Goal: Task Accomplishment & Management: Complete application form

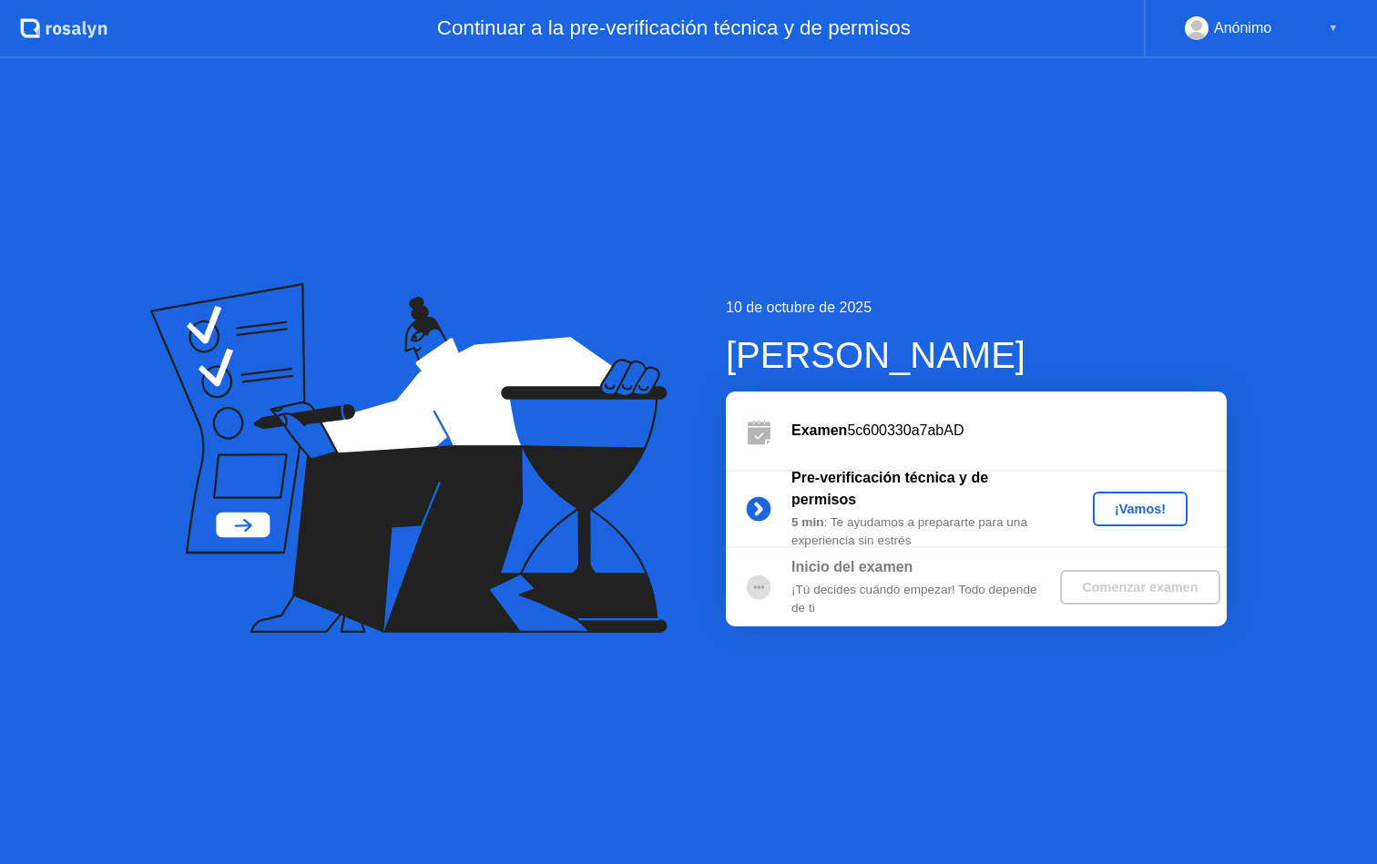
click at [1122, 515] on div "¡Vamos!" at bounding box center [1140, 509] width 80 height 15
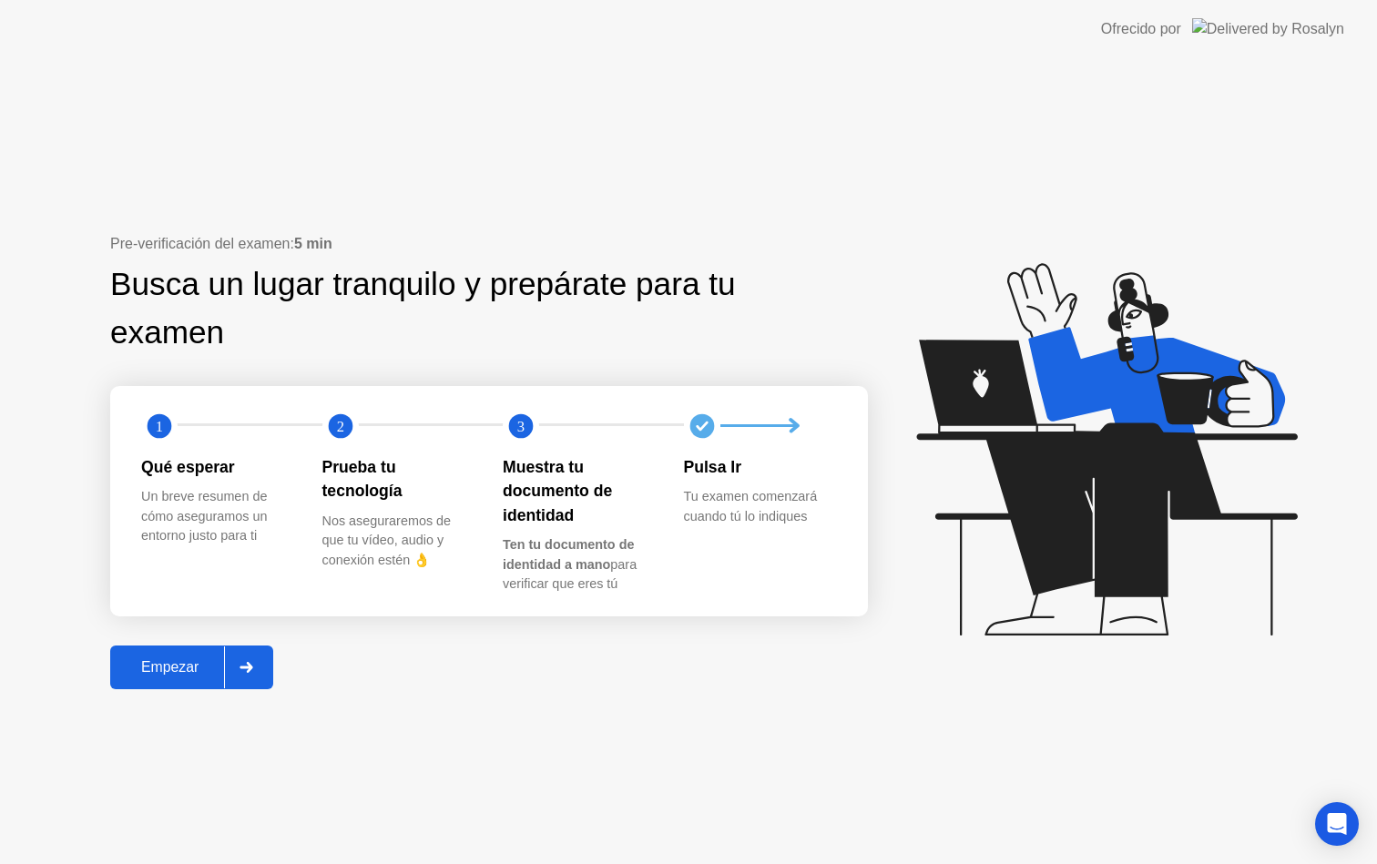
click at [249, 666] on icon at bounding box center [246, 667] width 13 height 11
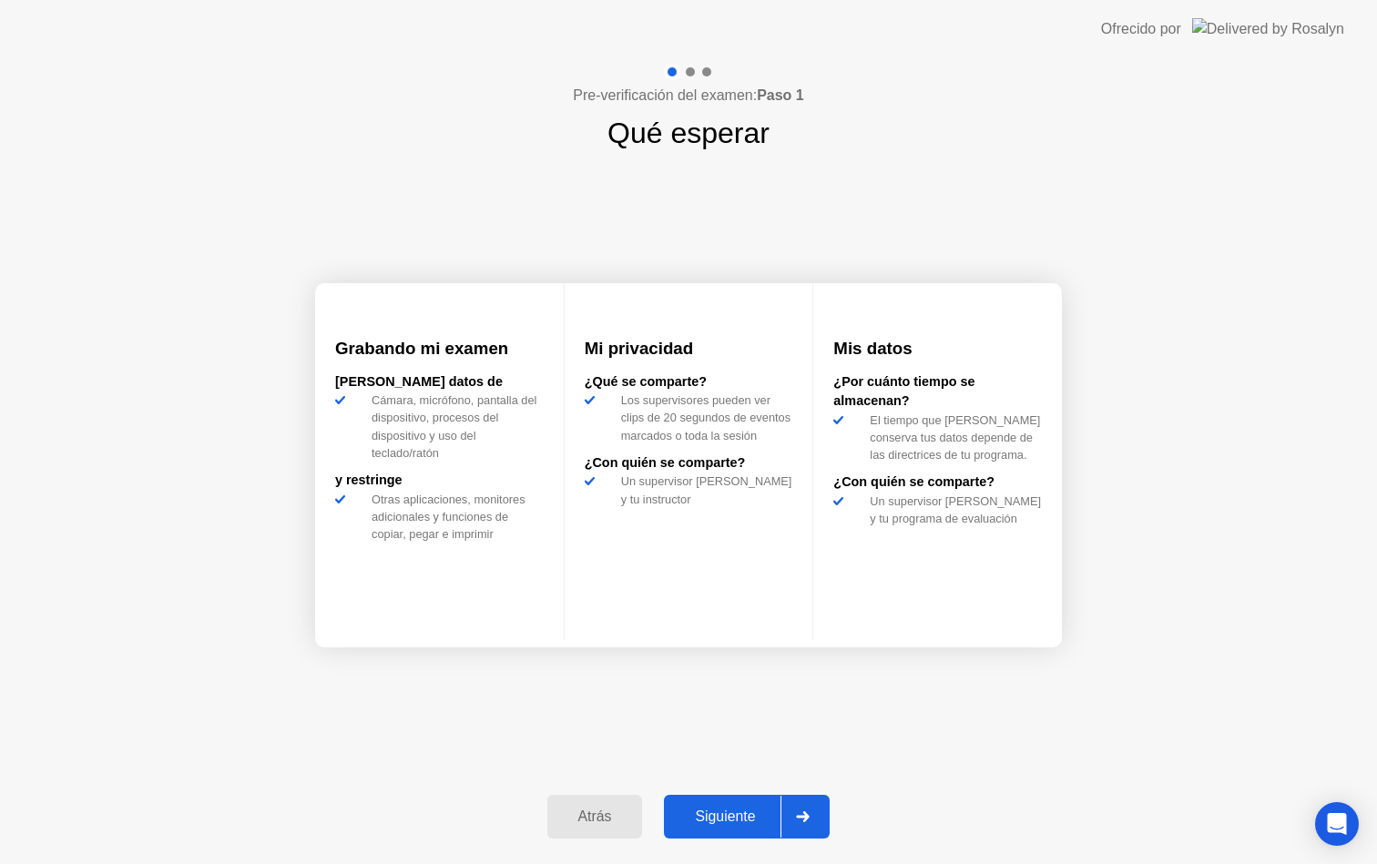
click at [746, 818] on div "Siguiente" at bounding box center [724, 817] width 111 height 16
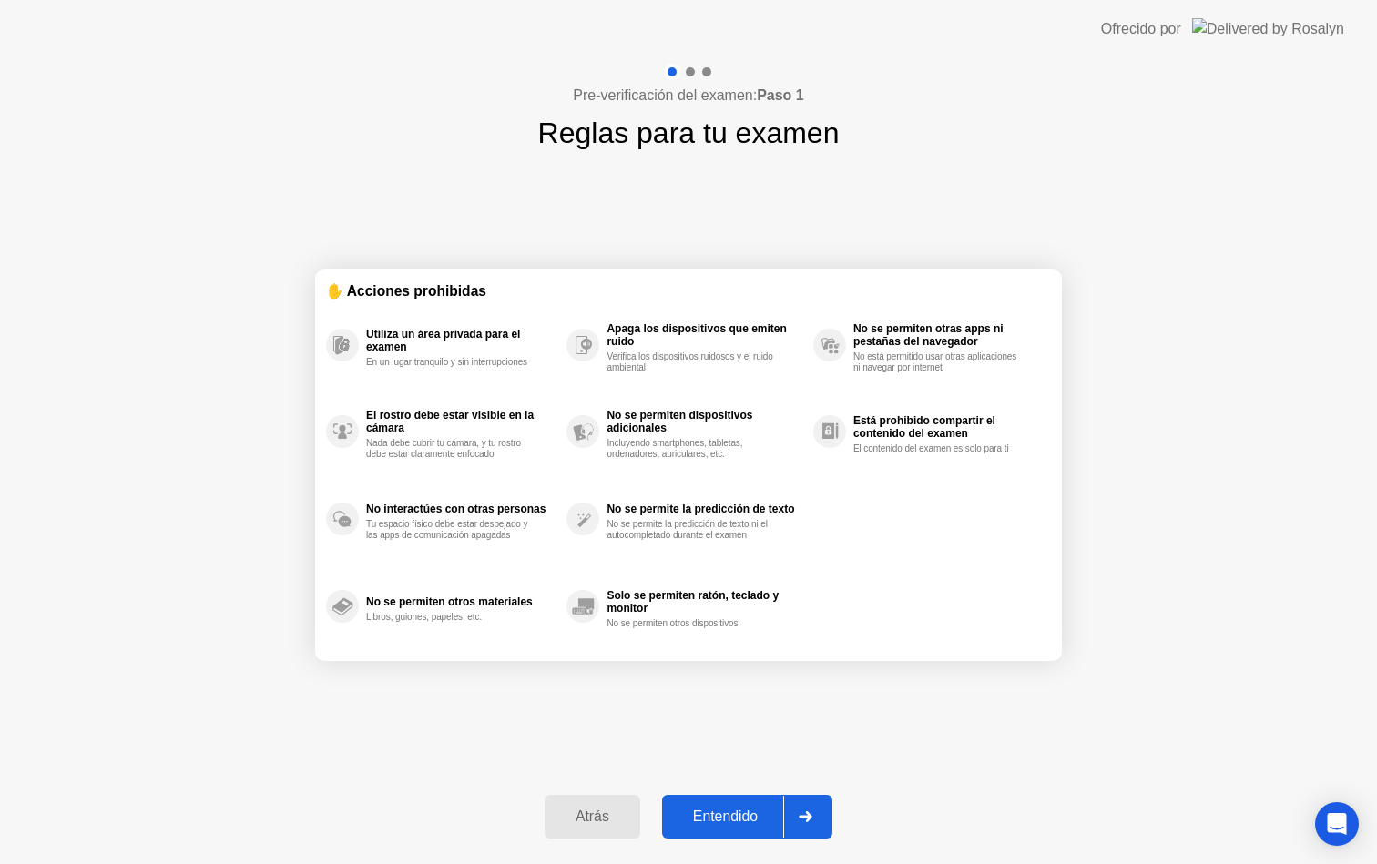
click at [744, 820] on div "Entendido" at bounding box center [725, 817] width 116 height 16
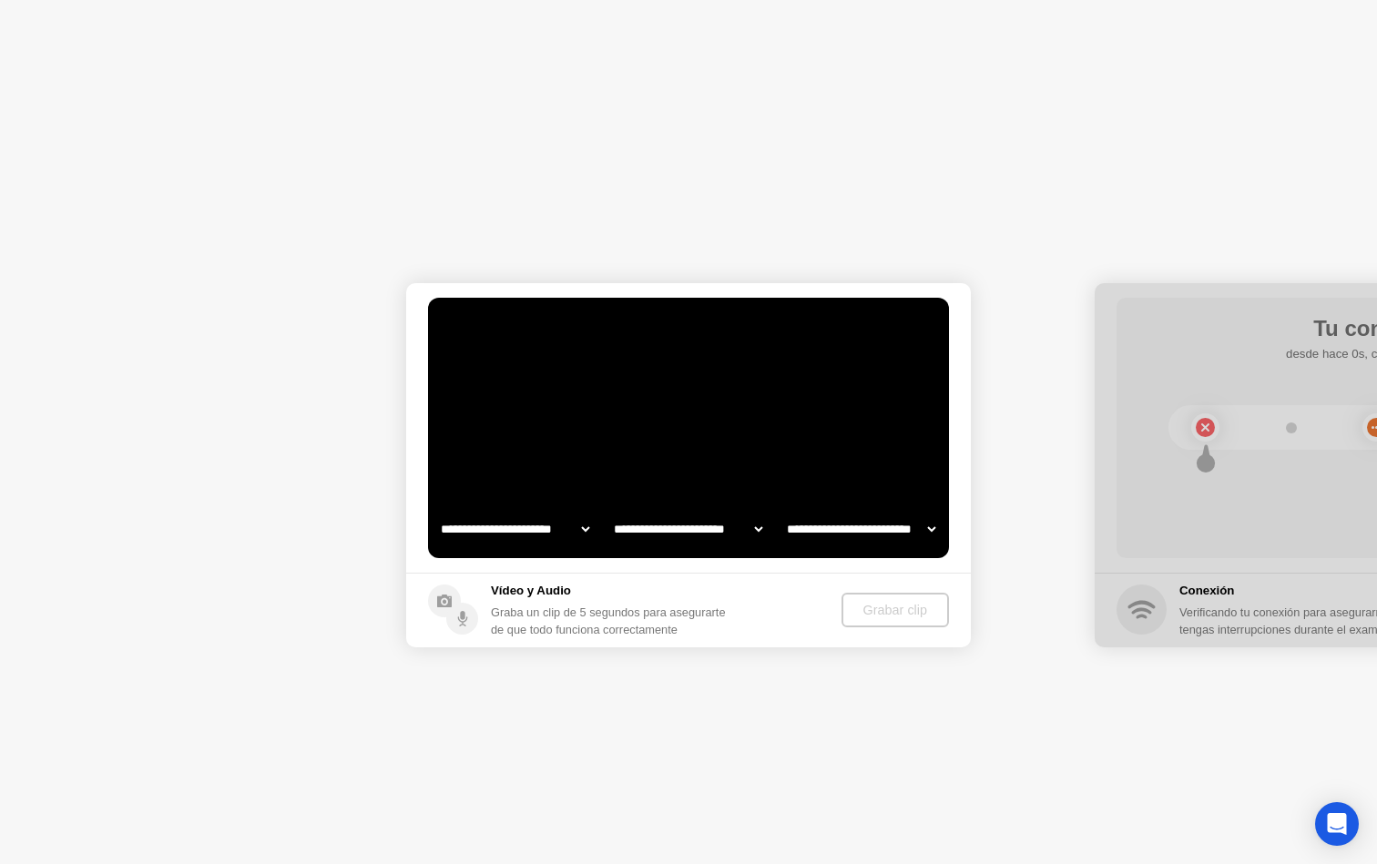
select select "**********"
select select "*******"
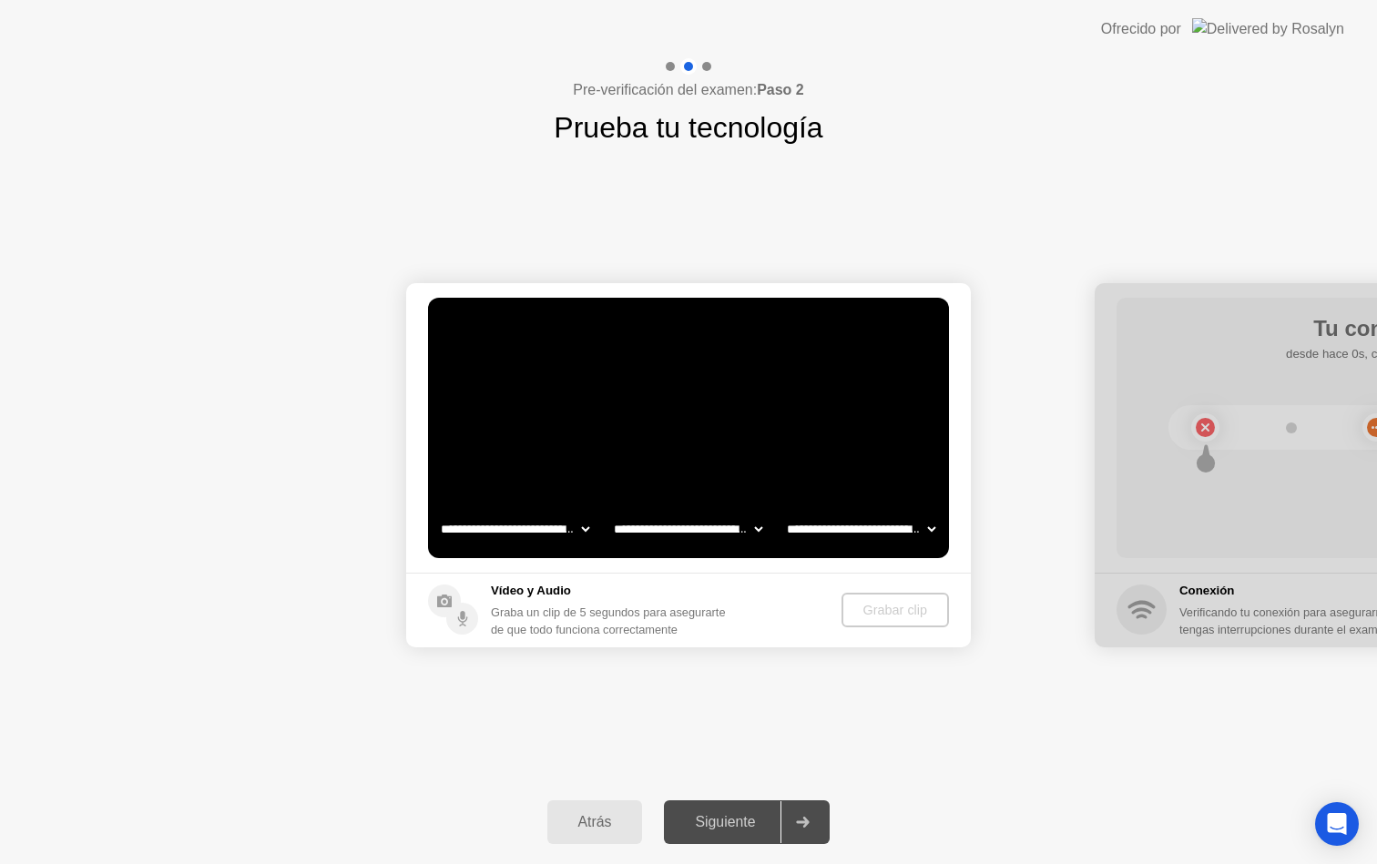
click at [531, 528] on select "**********" at bounding box center [515, 529] width 156 height 36
click at [830, 523] on select "**********" at bounding box center [861, 529] width 156 height 36
select select "**********"
click at [706, 526] on select "**********" at bounding box center [688, 529] width 156 height 36
click at [709, 526] on select "**********" at bounding box center [688, 529] width 156 height 36
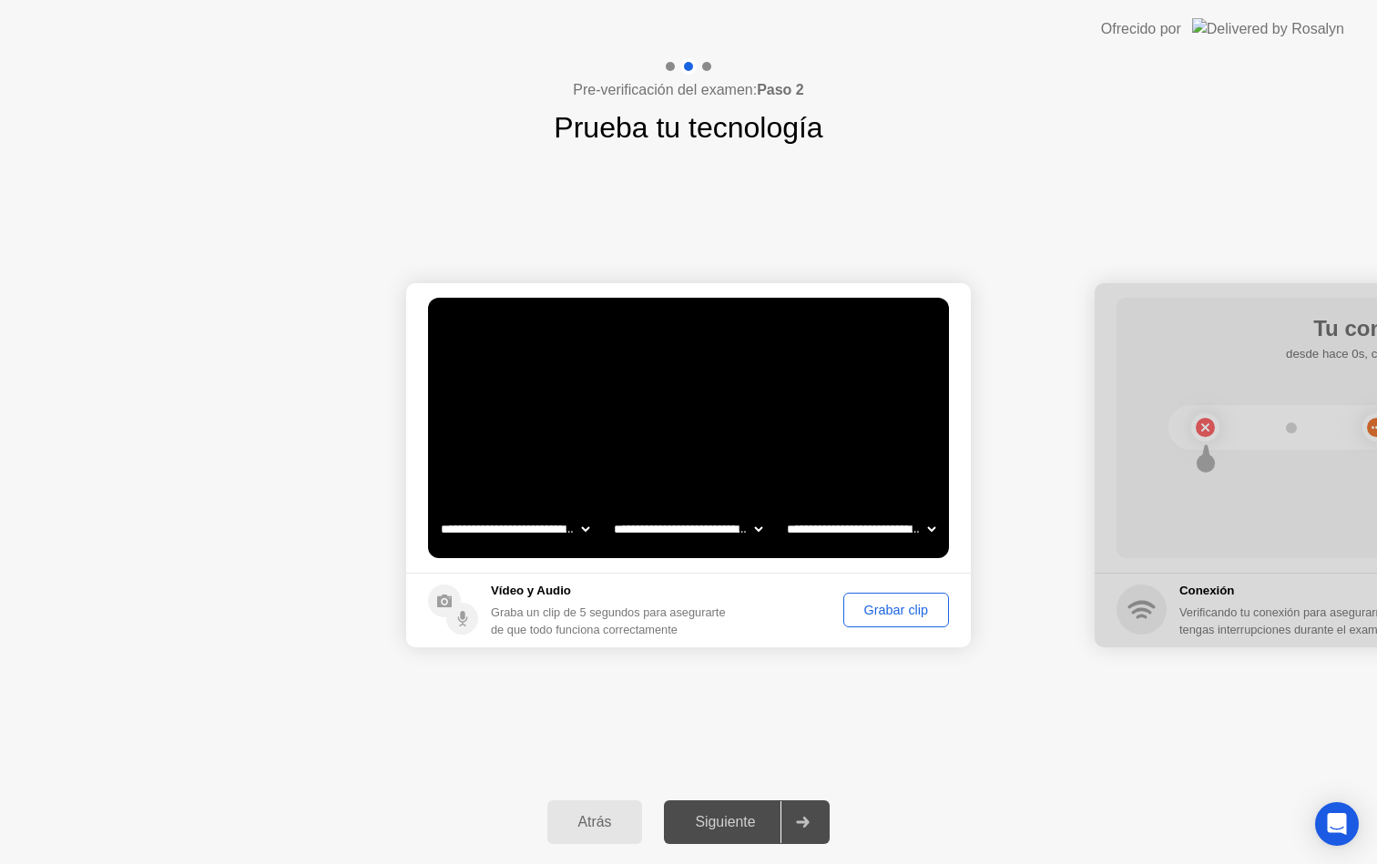
click at [892, 626] on button "Grabar clip" at bounding box center [896, 610] width 106 height 35
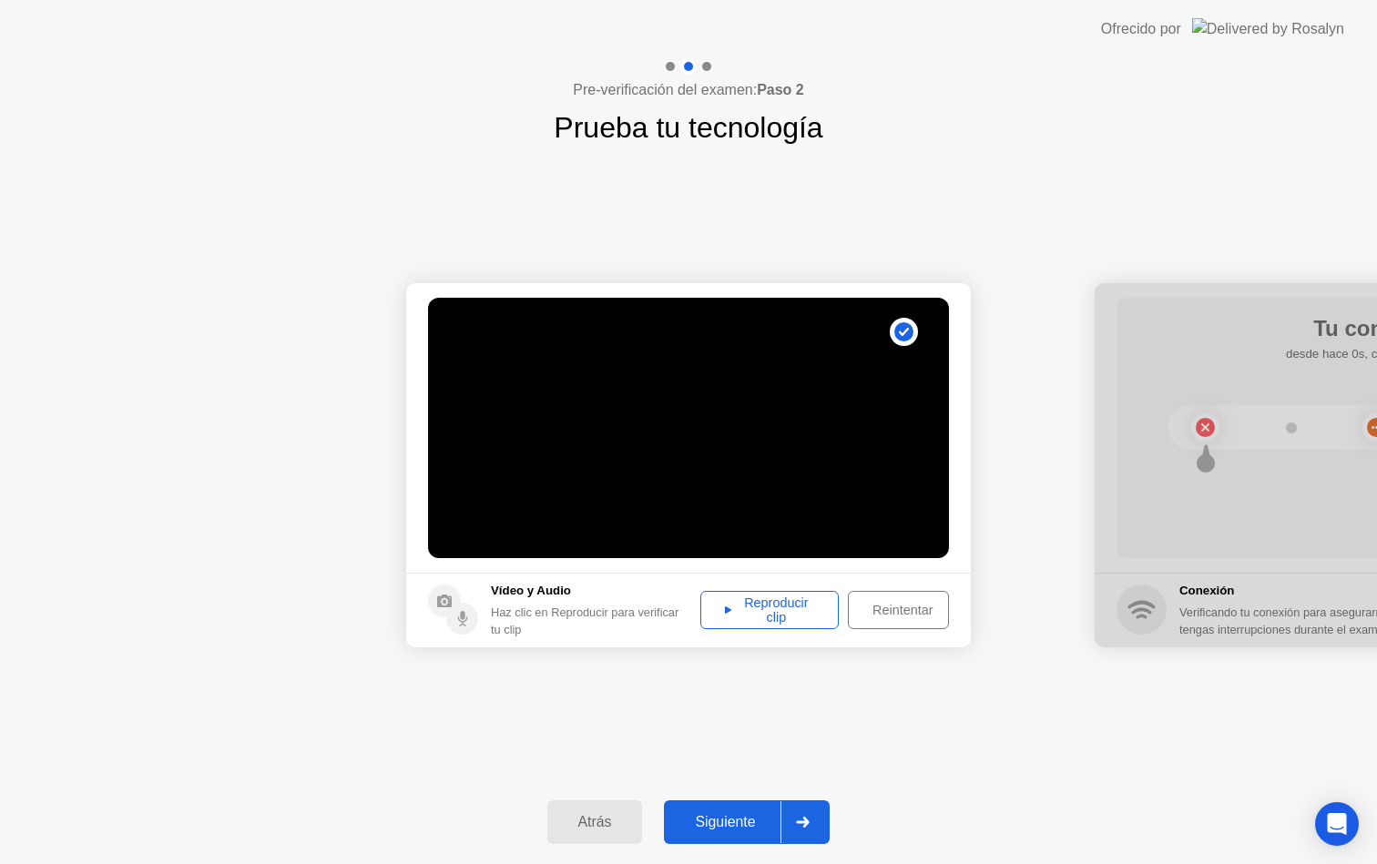
click at [803, 606] on div "Reproducir clip" at bounding box center [770, 610] width 126 height 29
click at [914, 598] on button "Reintentar" at bounding box center [898, 610] width 101 height 38
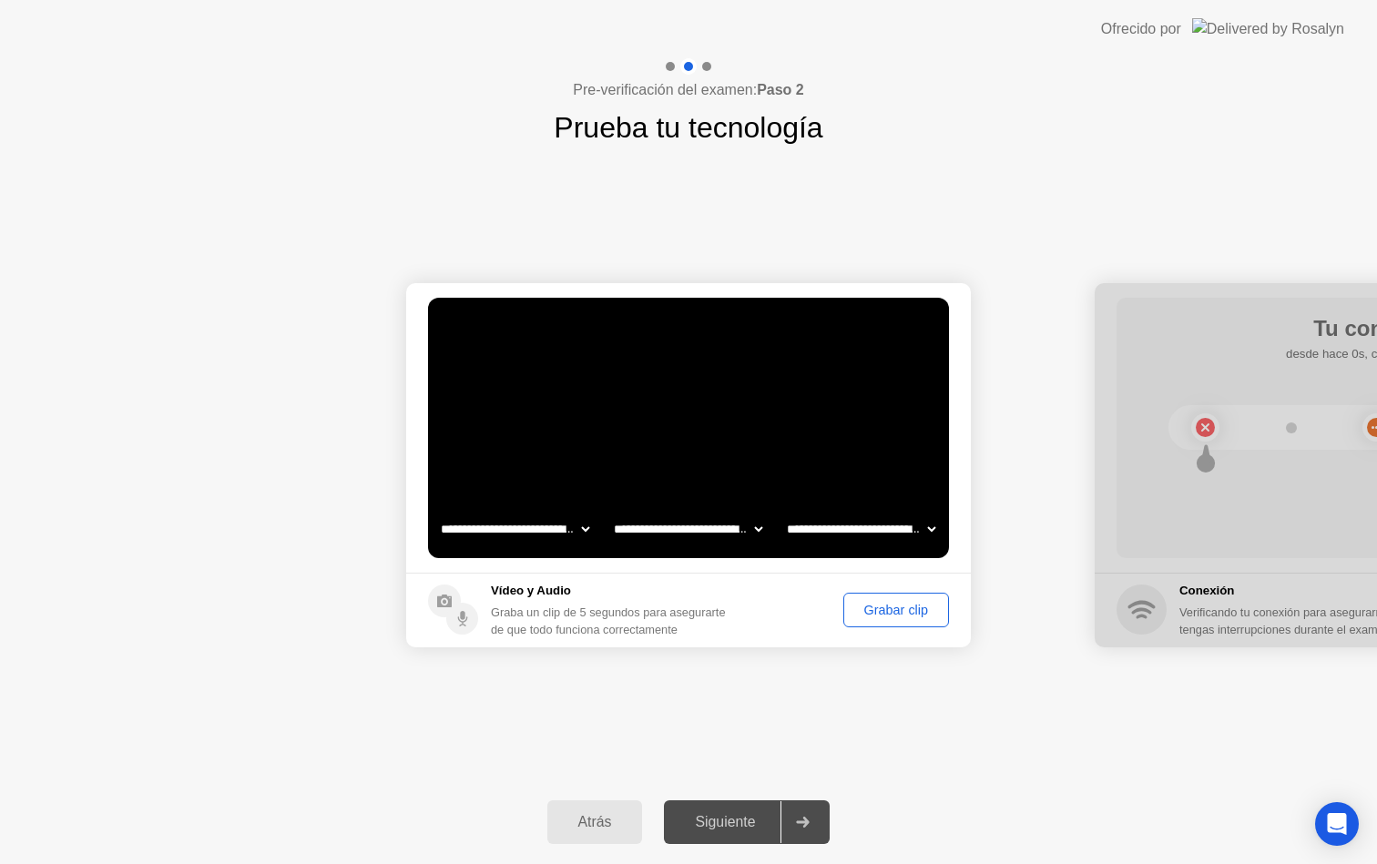
click at [900, 607] on div "Grabar clip" at bounding box center [896, 610] width 93 height 15
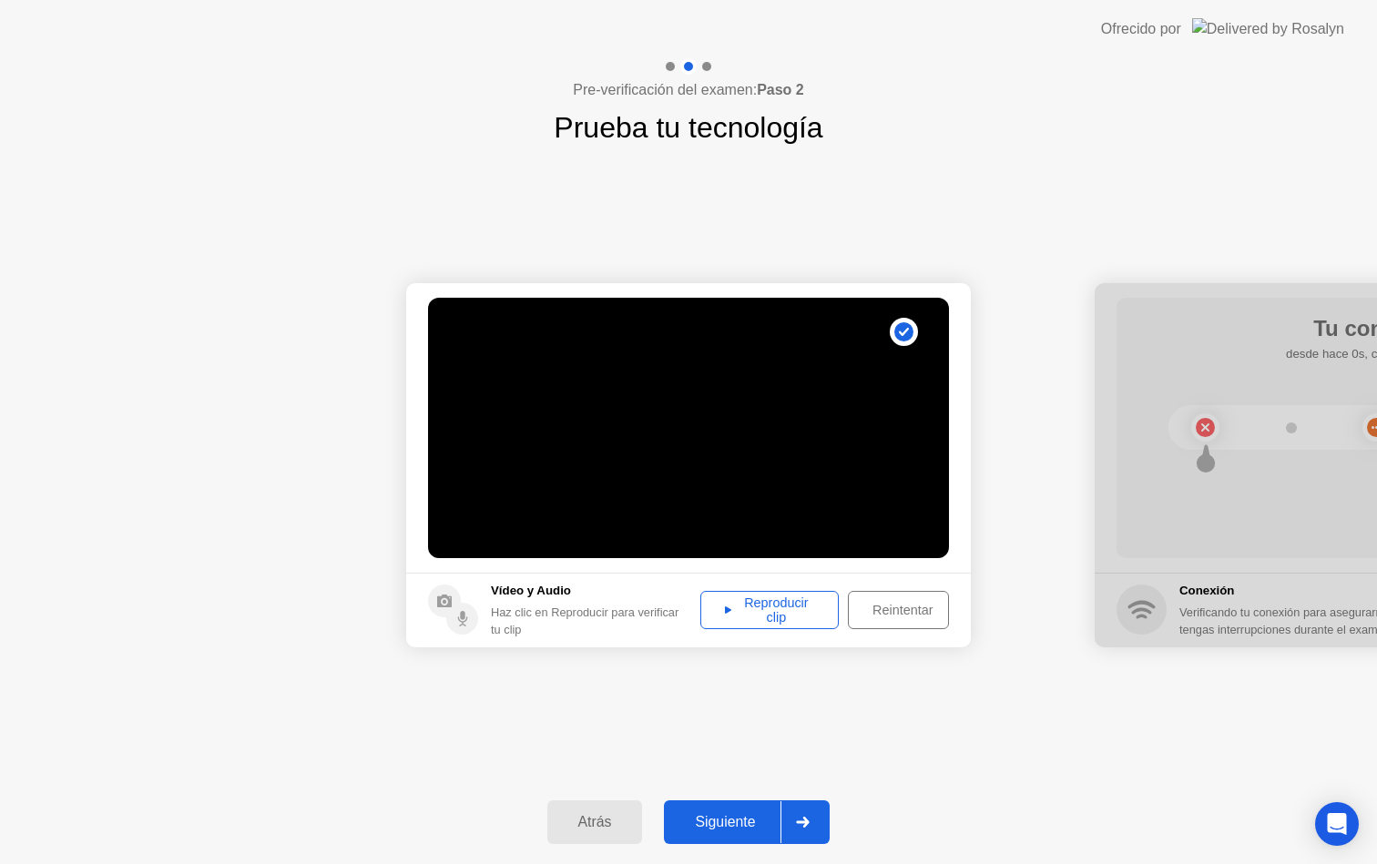
click at [809, 606] on div "Reproducir clip" at bounding box center [770, 610] width 126 height 29
click at [769, 814] on div "Siguiente" at bounding box center [724, 822] width 111 height 16
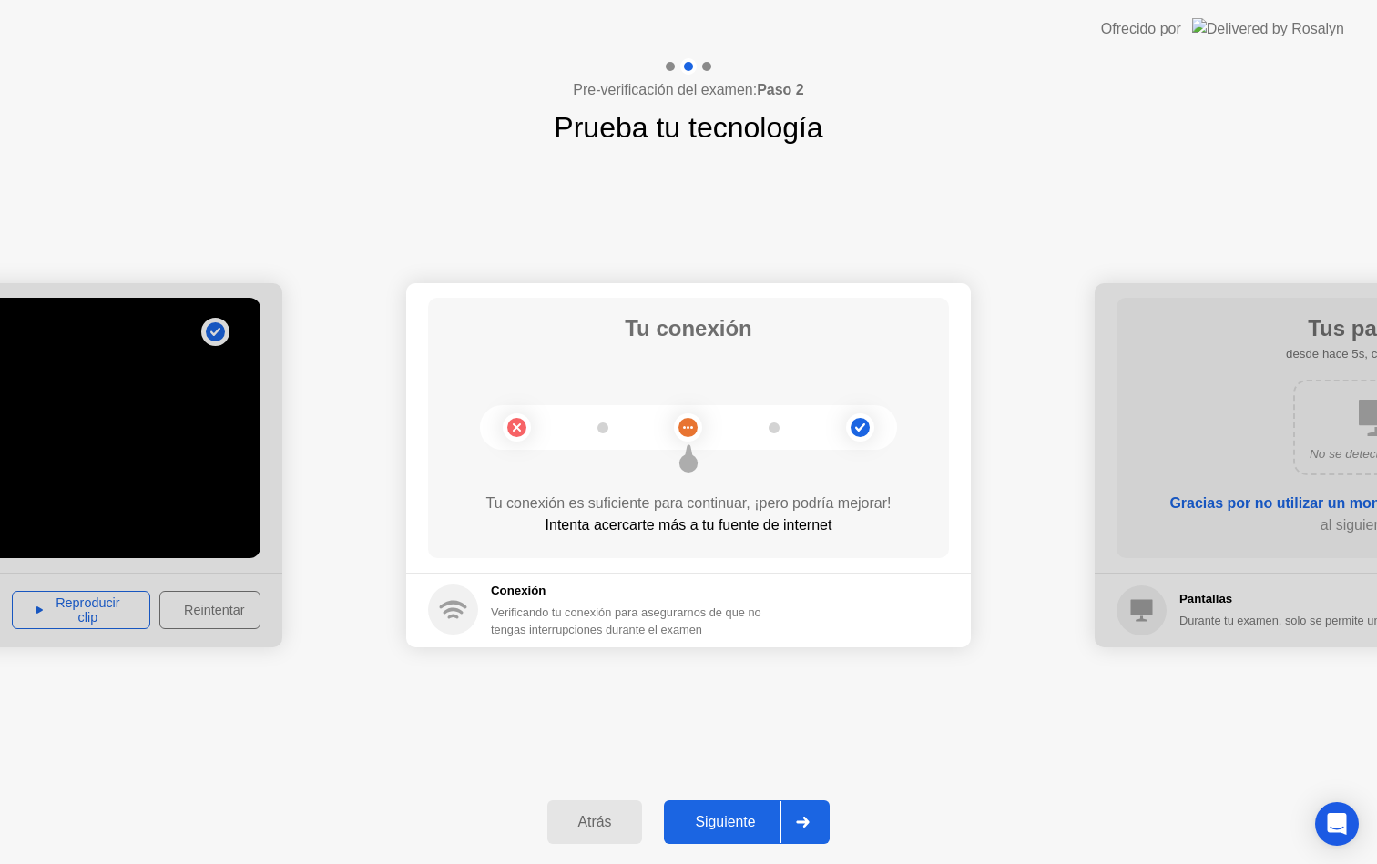
drag, startPoint x: 690, startPoint y: 457, endPoint x: 773, endPoint y: 453, distance: 83.0
click at [773, 453] on div "Tu conexión Tu conexión es suficiente para continuar, ¡pero podría mejorar! Int…" at bounding box center [688, 428] width 521 height 260
click at [762, 818] on div "Siguiente" at bounding box center [724, 822] width 111 height 16
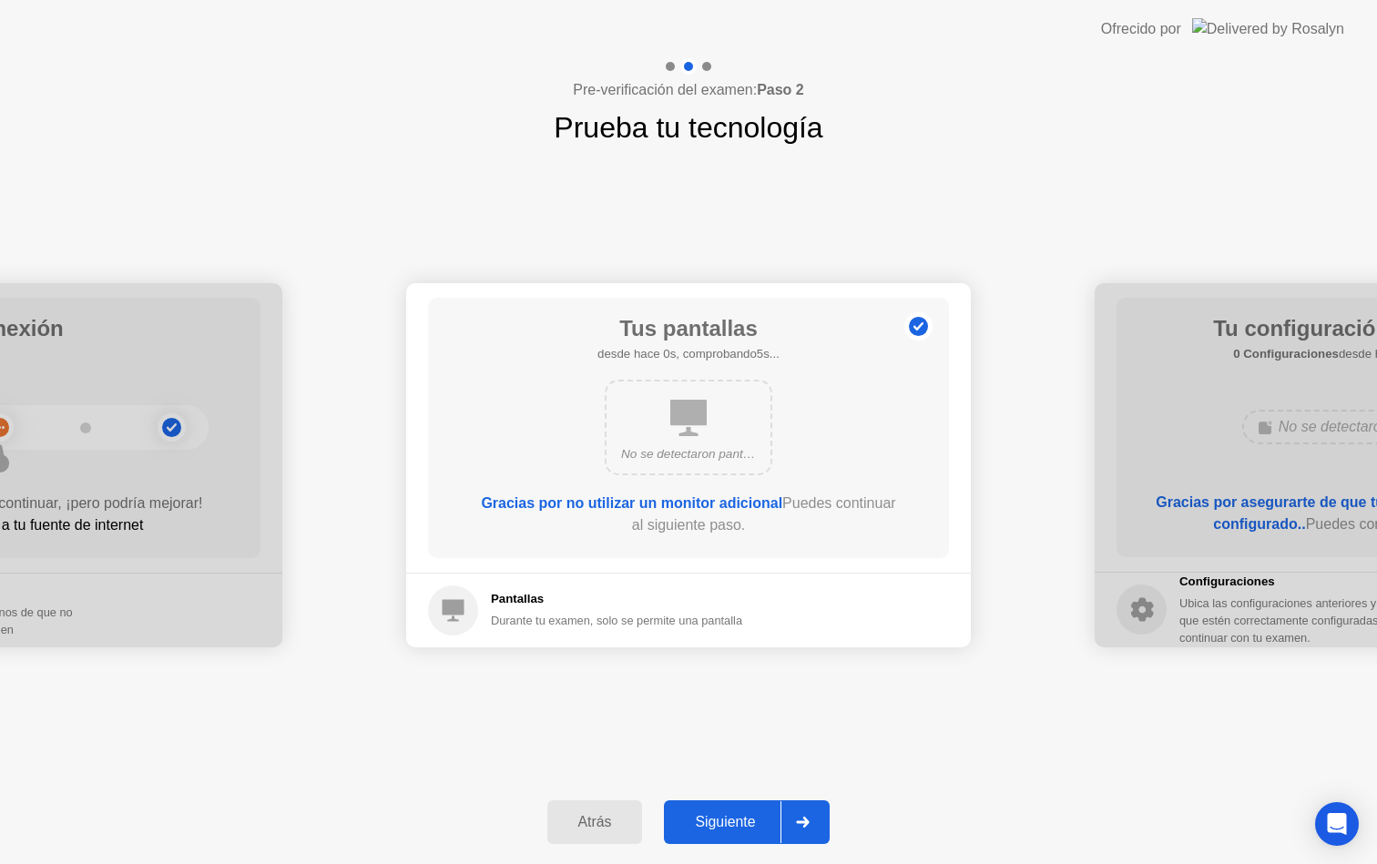
click at [762, 818] on div "Siguiente" at bounding box center [724, 822] width 111 height 16
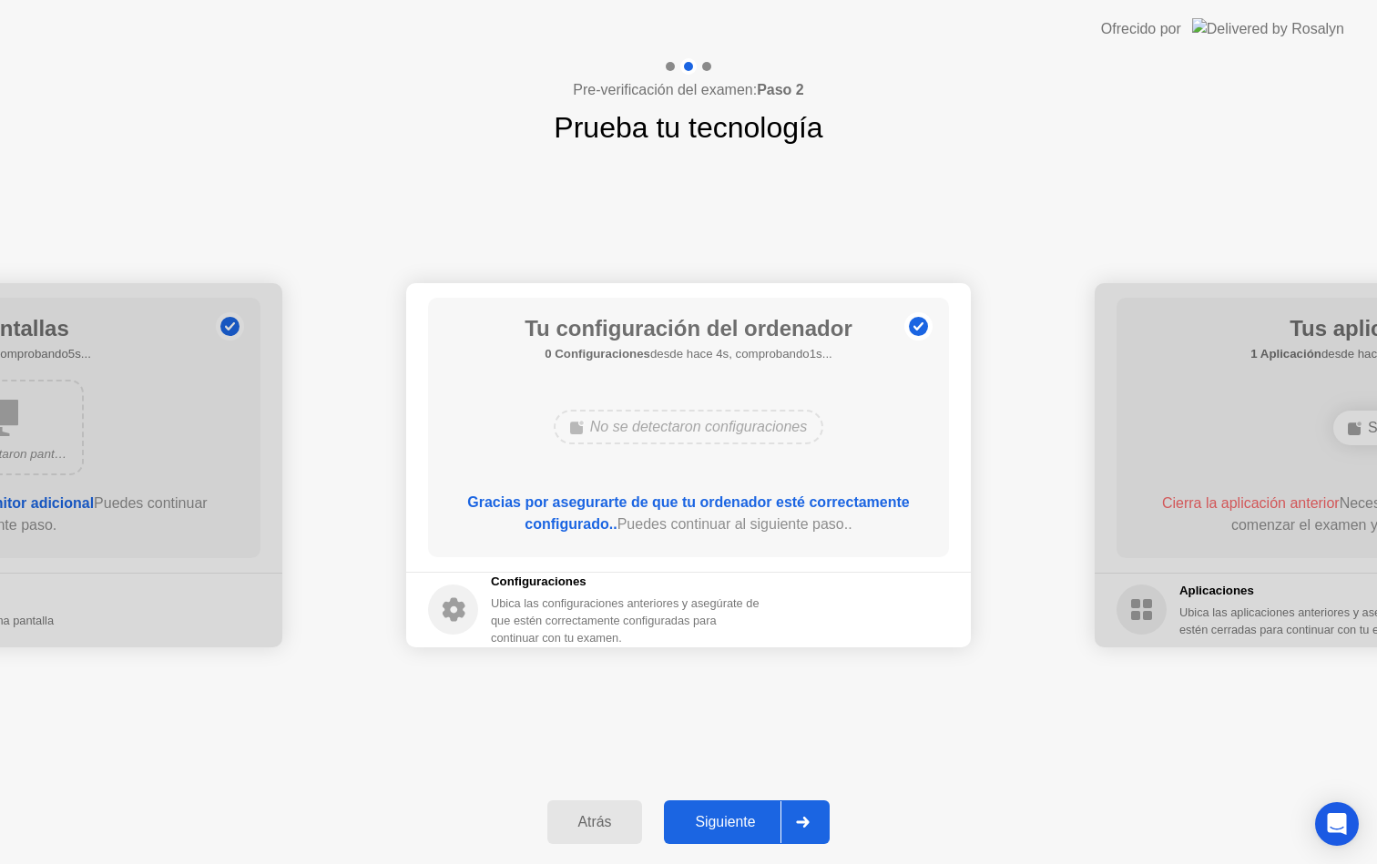
click at [758, 819] on div "Siguiente" at bounding box center [724, 822] width 111 height 16
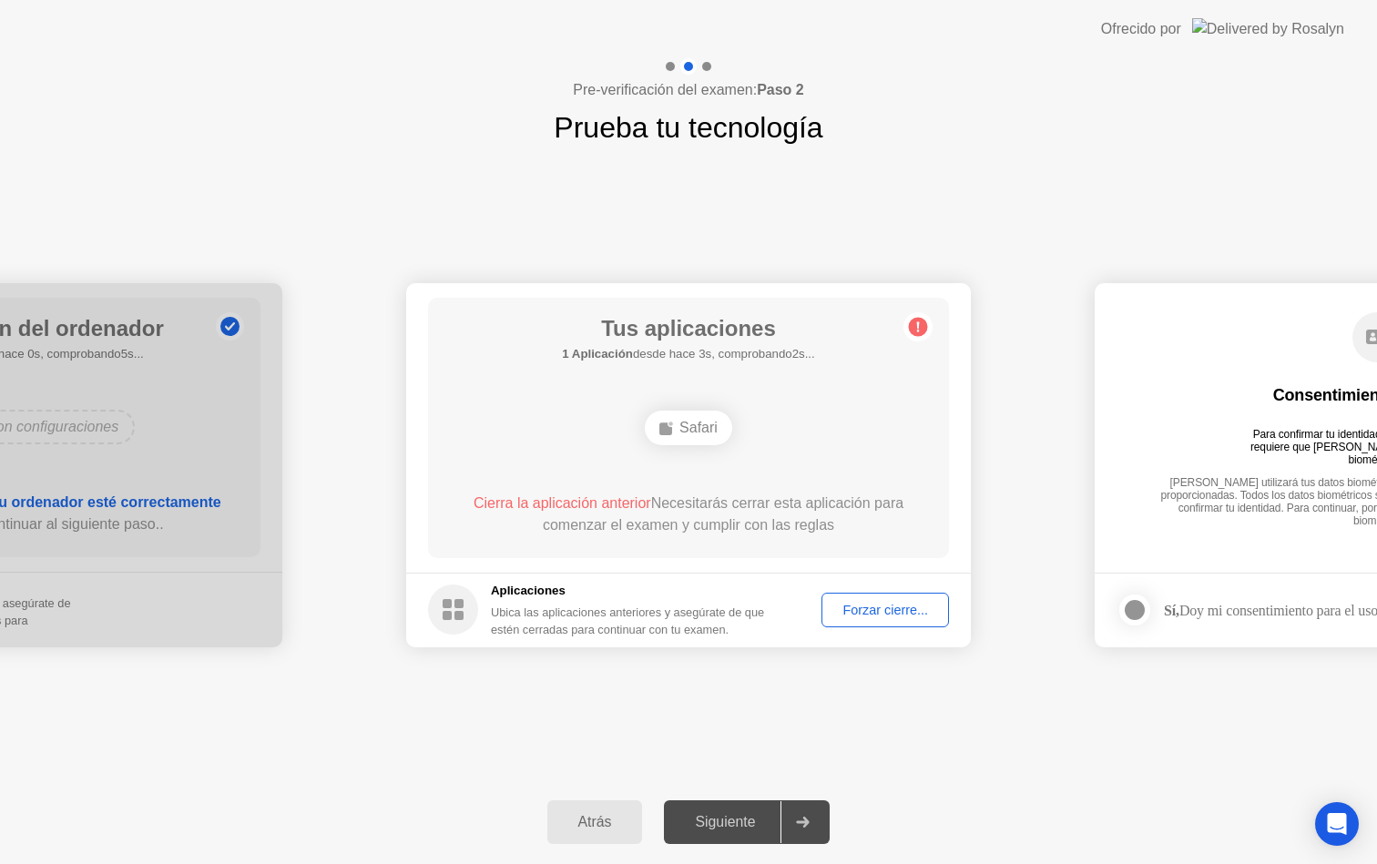
click at [866, 616] on div "Forzar cierre..." at bounding box center [885, 610] width 115 height 15
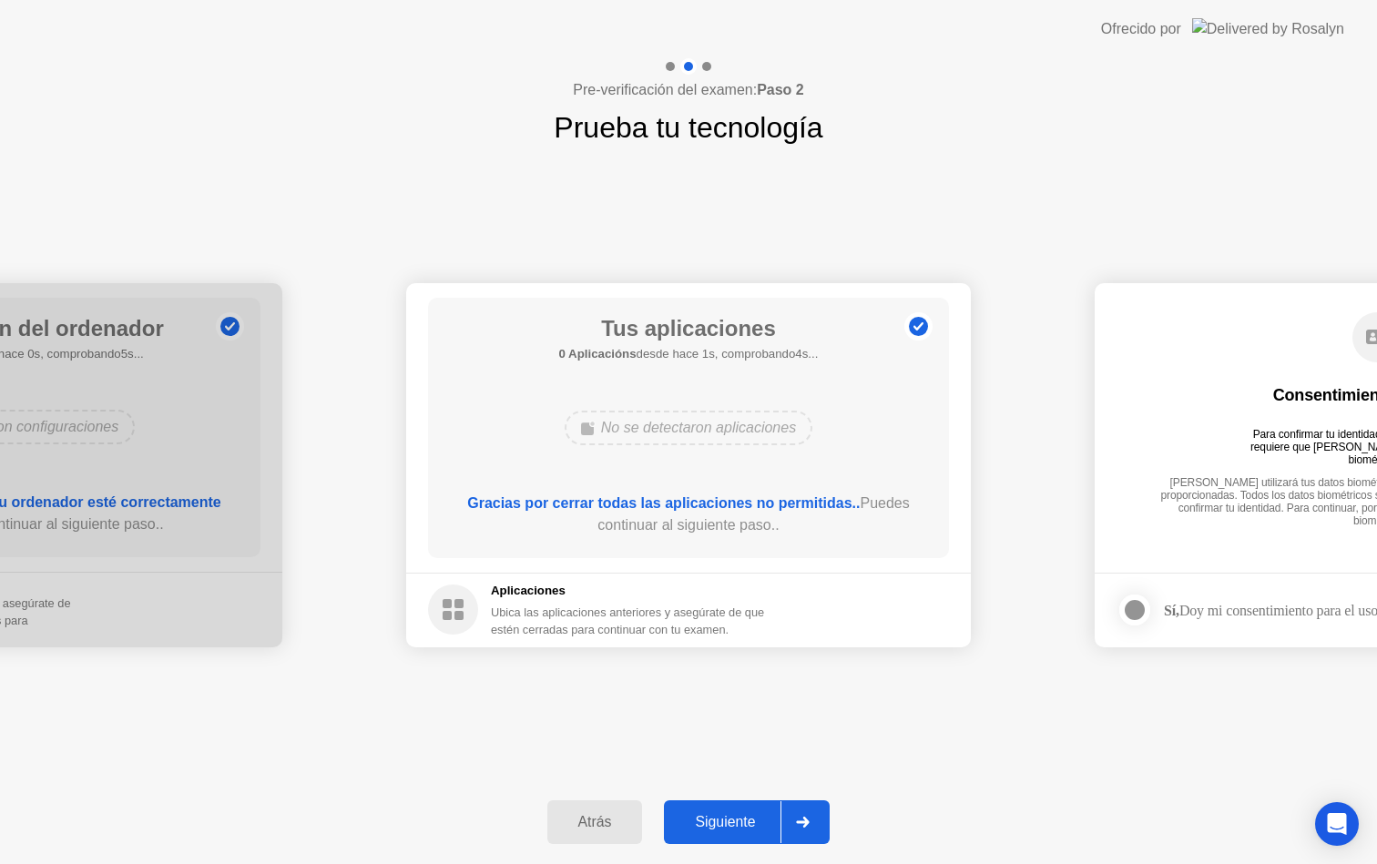
click at [754, 821] on div "Siguiente" at bounding box center [724, 822] width 111 height 16
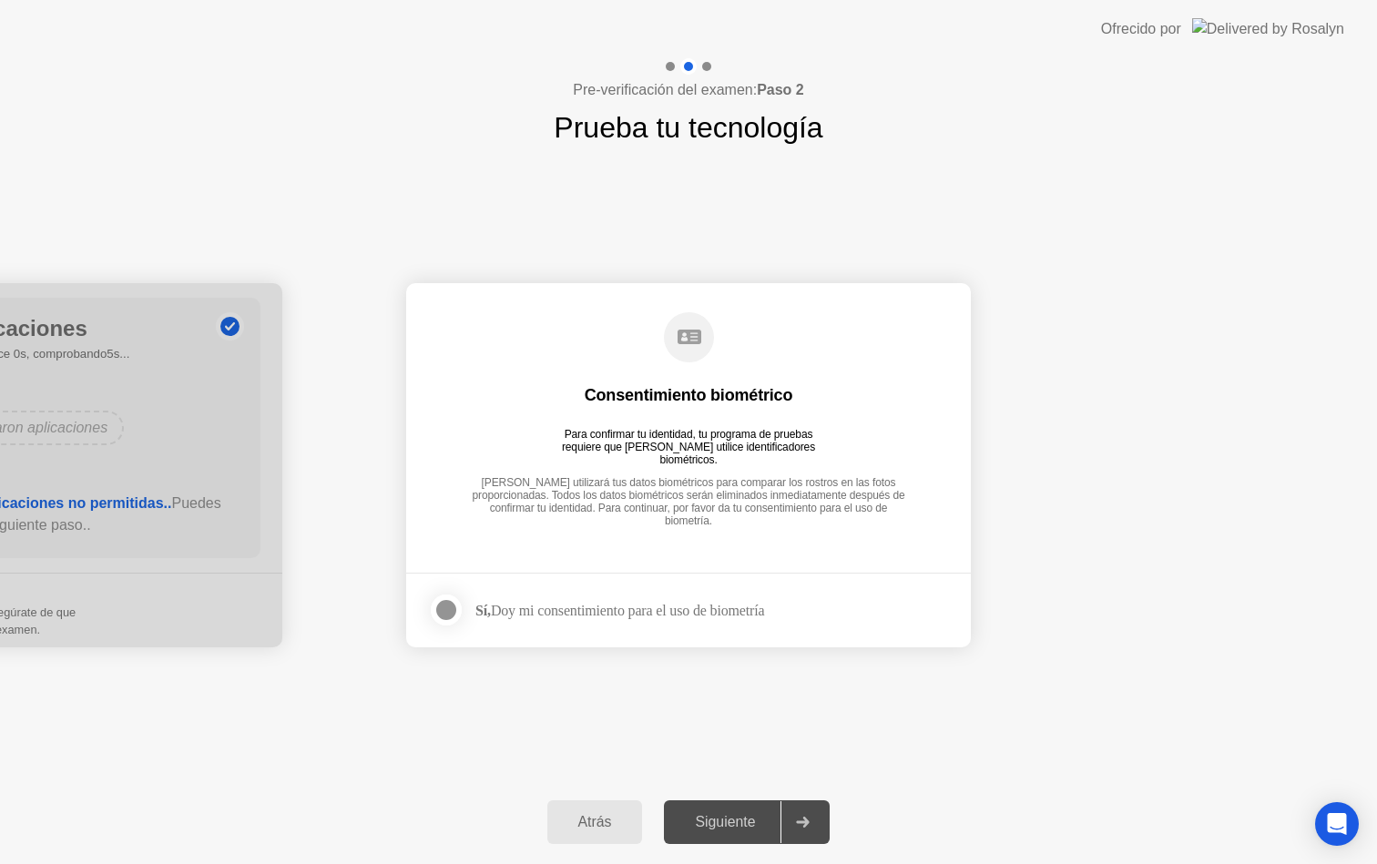
click at [463, 615] on label at bounding box center [451, 610] width 47 height 36
click at [771, 809] on button "Siguiente" at bounding box center [747, 822] width 166 height 44
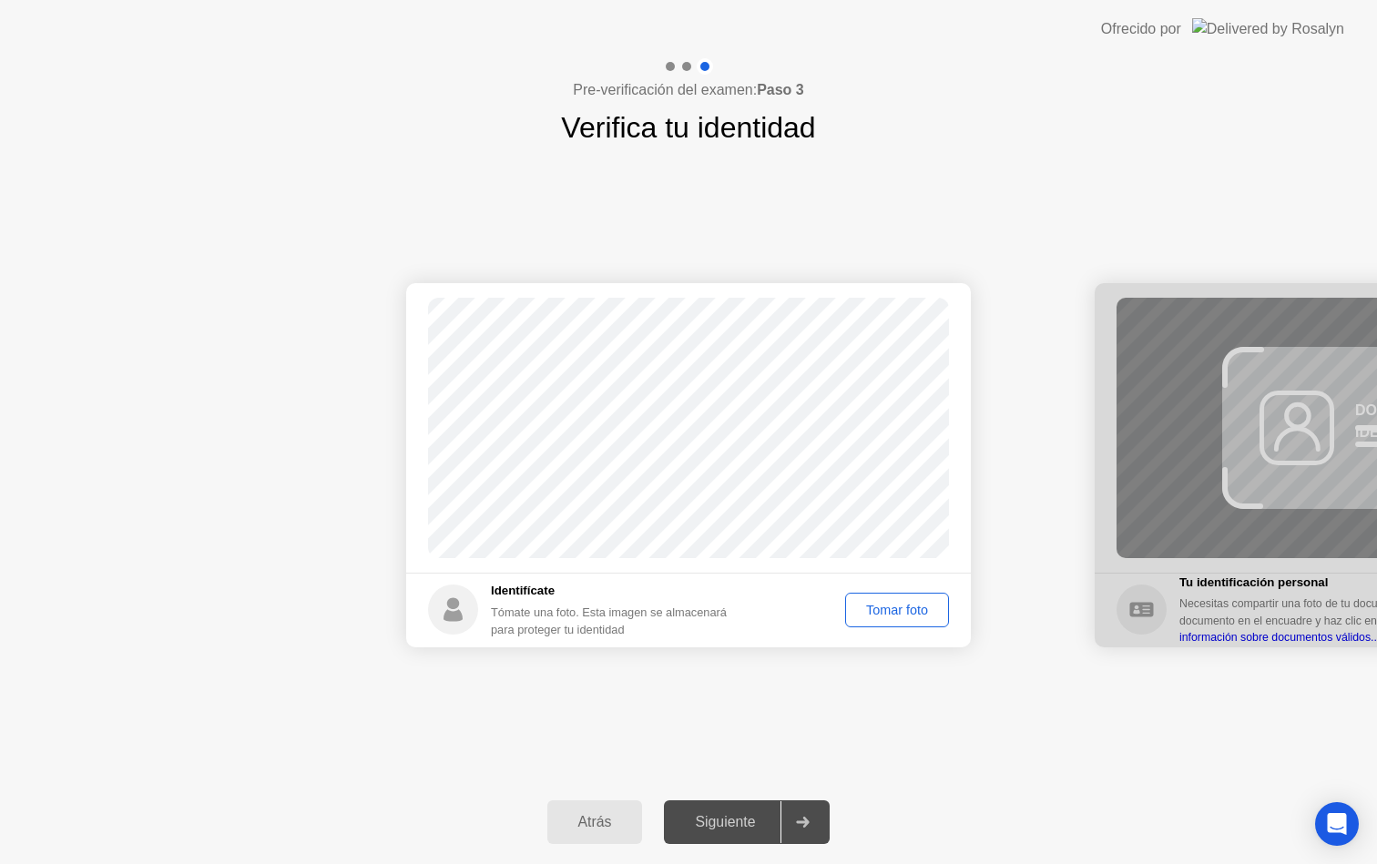
click at [878, 612] on div "Tomar foto" at bounding box center [896, 610] width 91 height 15
click at [889, 612] on div "Repetir" at bounding box center [906, 610] width 71 height 15
click at [887, 610] on div "Tomar foto" at bounding box center [896, 610] width 91 height 15
click at [924, 617] on div "Repetir" at bounding box center [906, 610] width 71 height 15
click at [924, 617] on div "Tomar foto" at bounding box center [896, 610] width 91 height 15
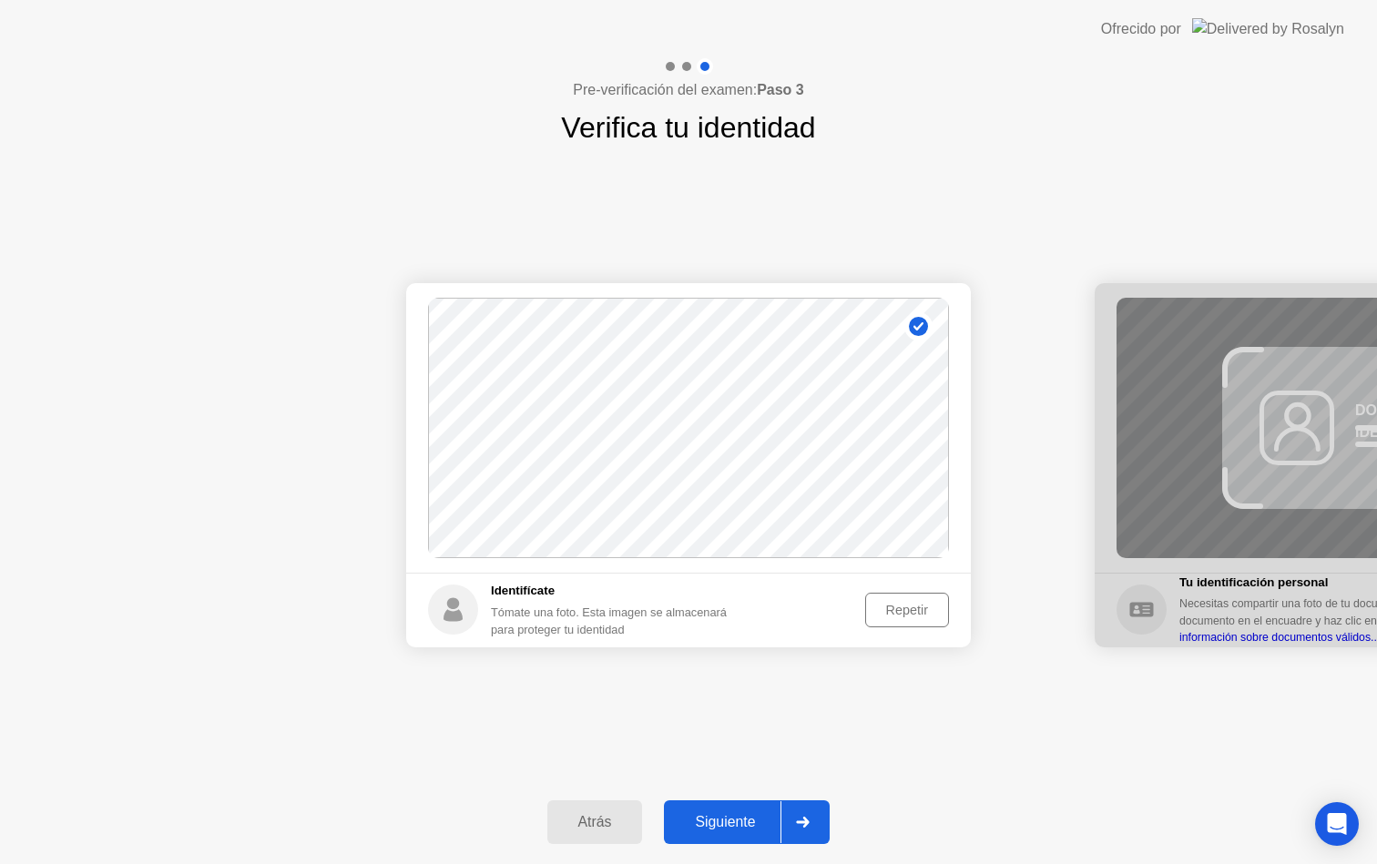
click at [799, 819] on div at bounding box center [802, 822] width 44 height 42
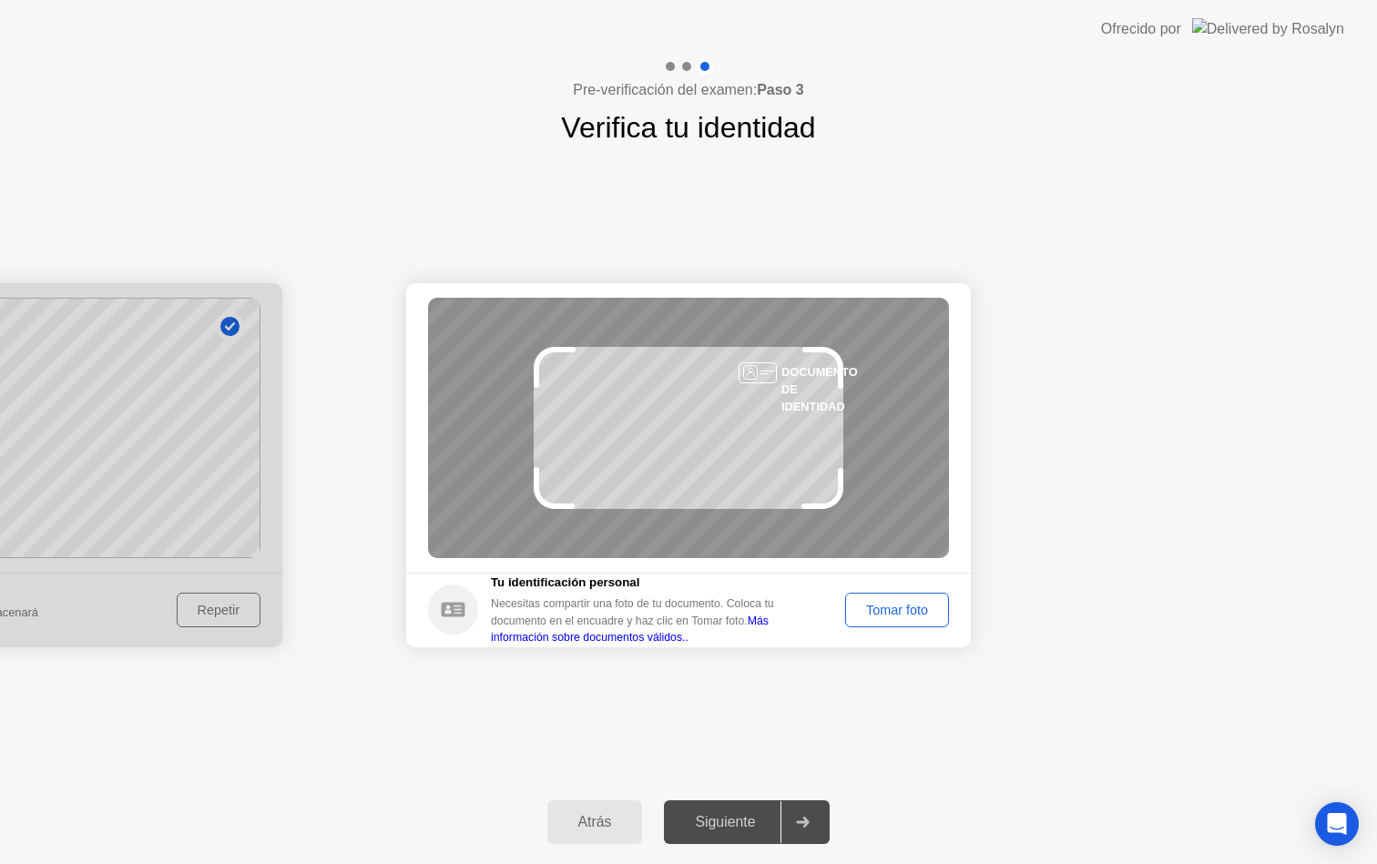
click at [624, 821] on div "Atrás" at bounding box center [595, 822] width 85 height 16
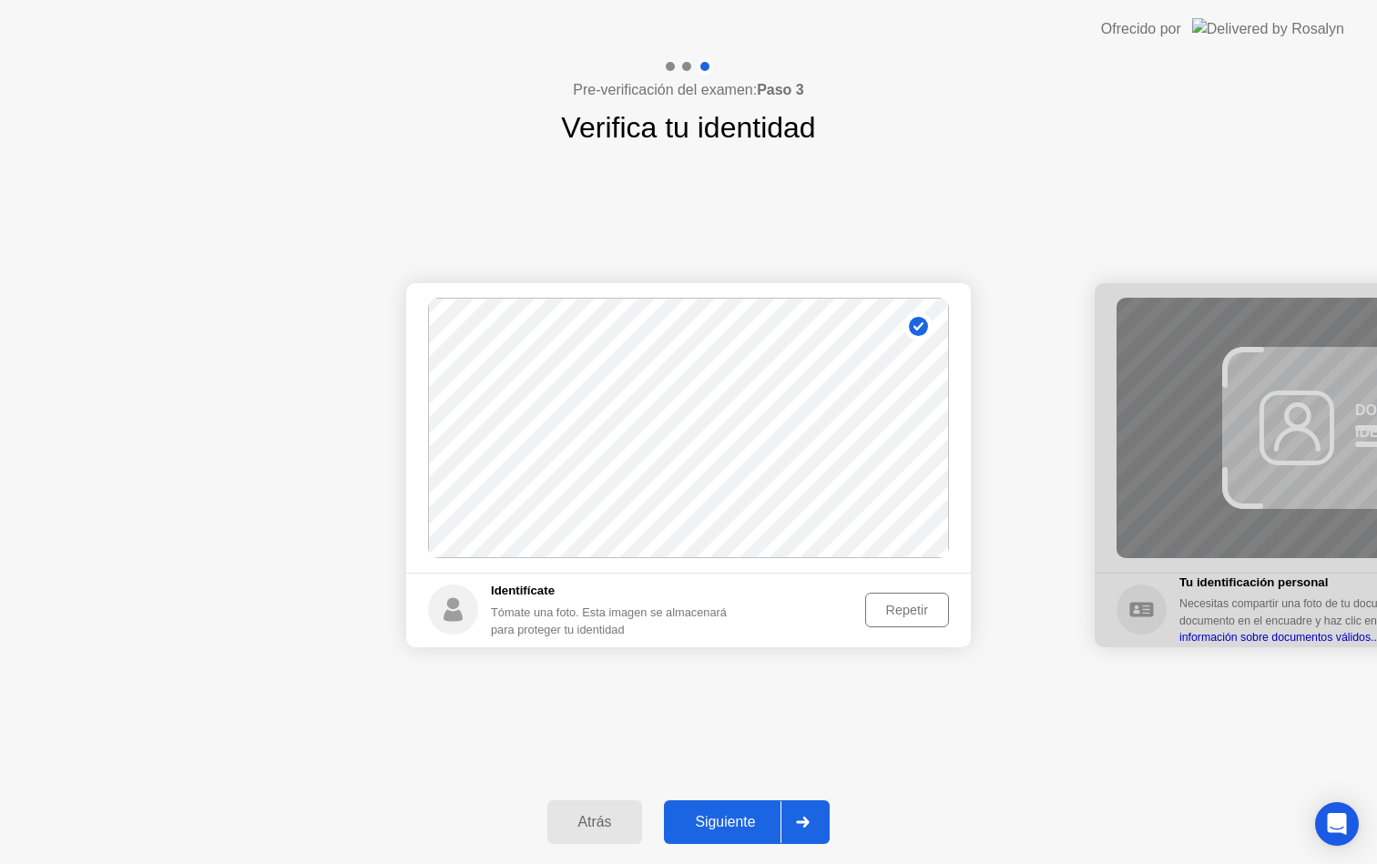
click at [875, 614] on div "Repetir" at bounding box center [906, 610] width 71 height 15
click at [886, 606] on div "Tomar foto" at bounding box center [896, 610] width 91 height 15
click at [772, 819] on div "Siguiente" at bounding box center [724, 822] width 111 height 16
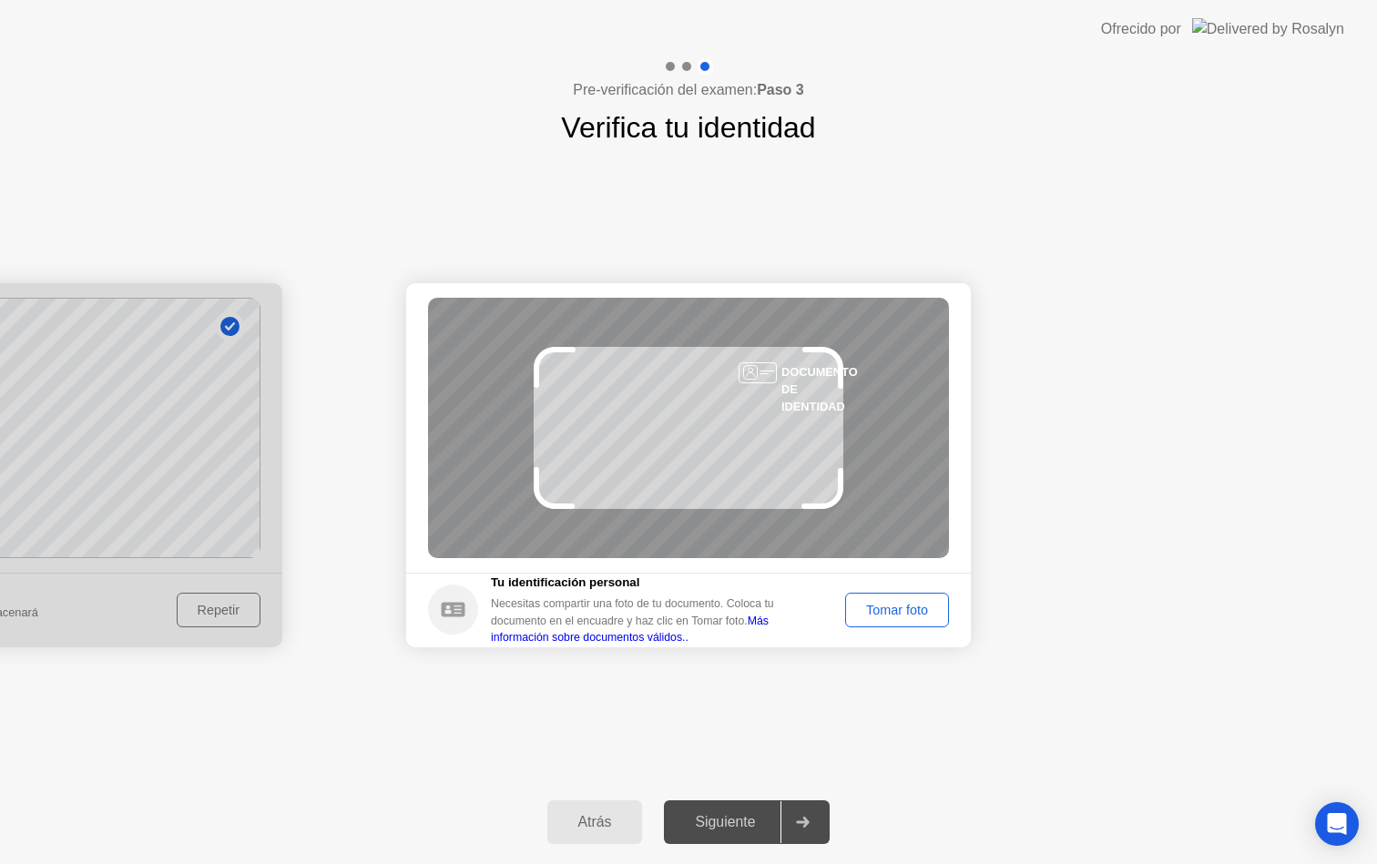
click at [895, 615] on div "Tomar foto" at bounding box center [896, 610] width 91 height 15
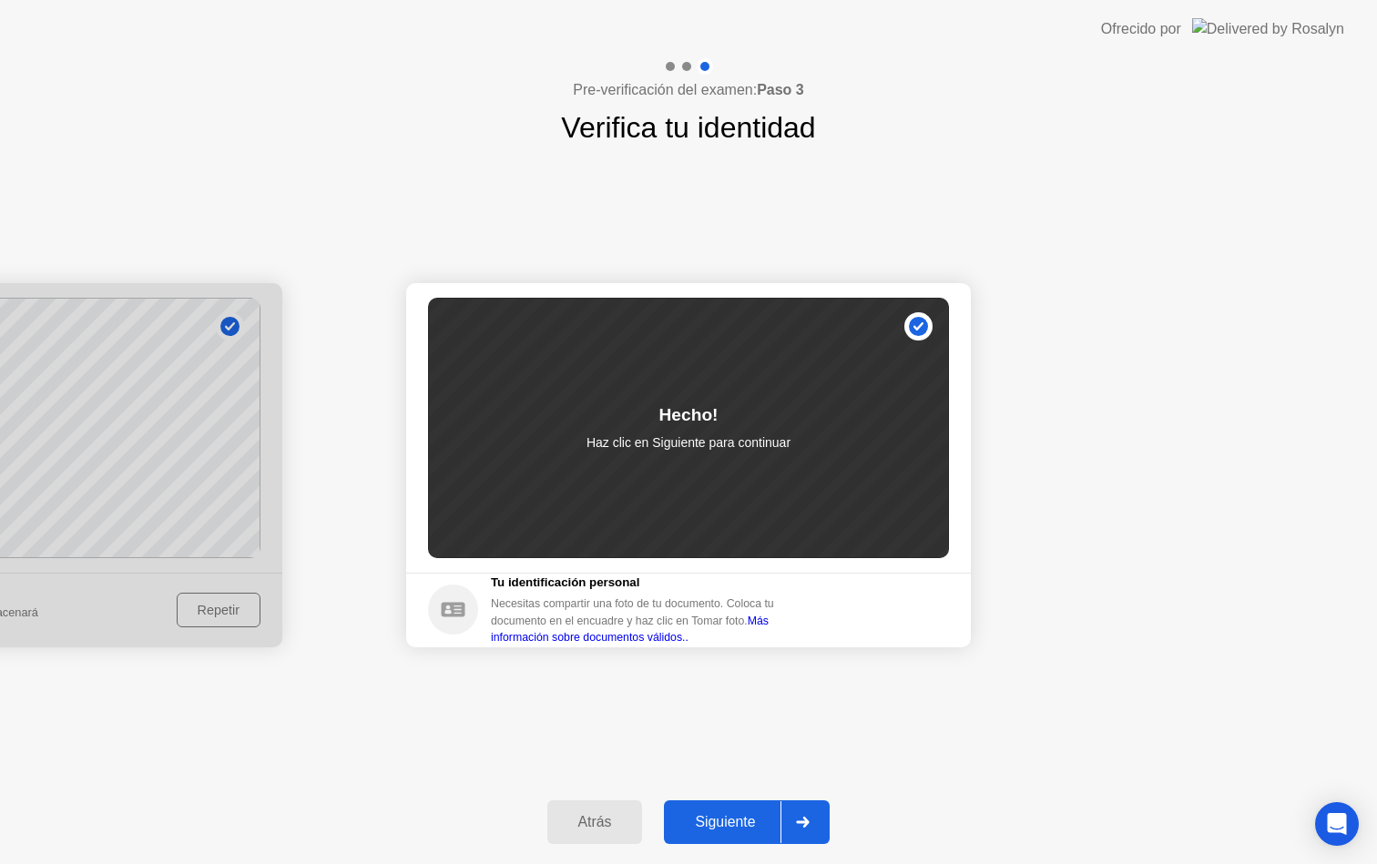
click at [769, 833] on button "Siguiente" at bounding box center [747, 822] width 166 height 44
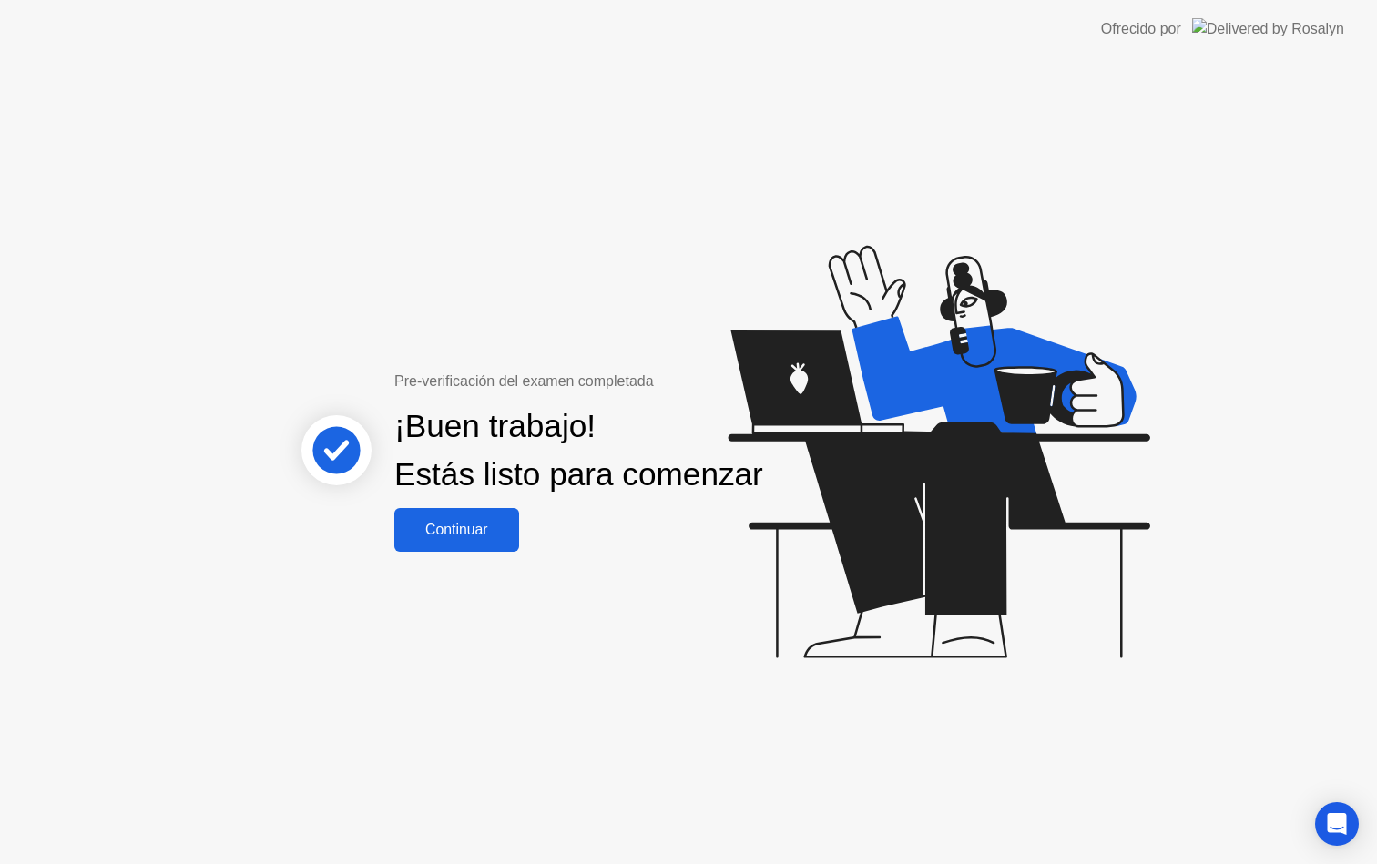
click at [496, 538] on div "Continuar" at bounding box center [457, 530] width 114 height 16
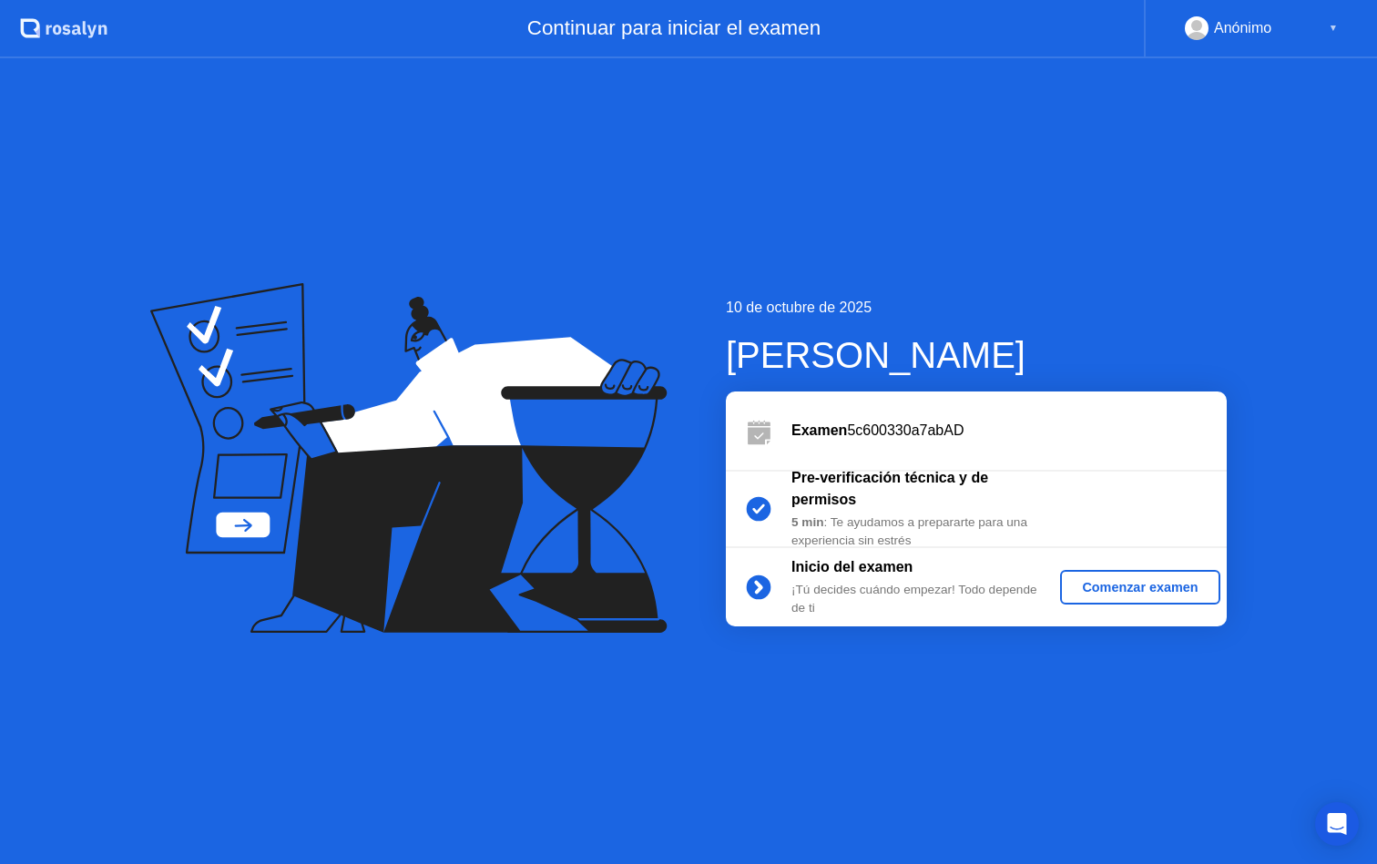
click at [1097, 589] on div "Comenzar examen" at bounding box center [1139, 587] width 145 height 15
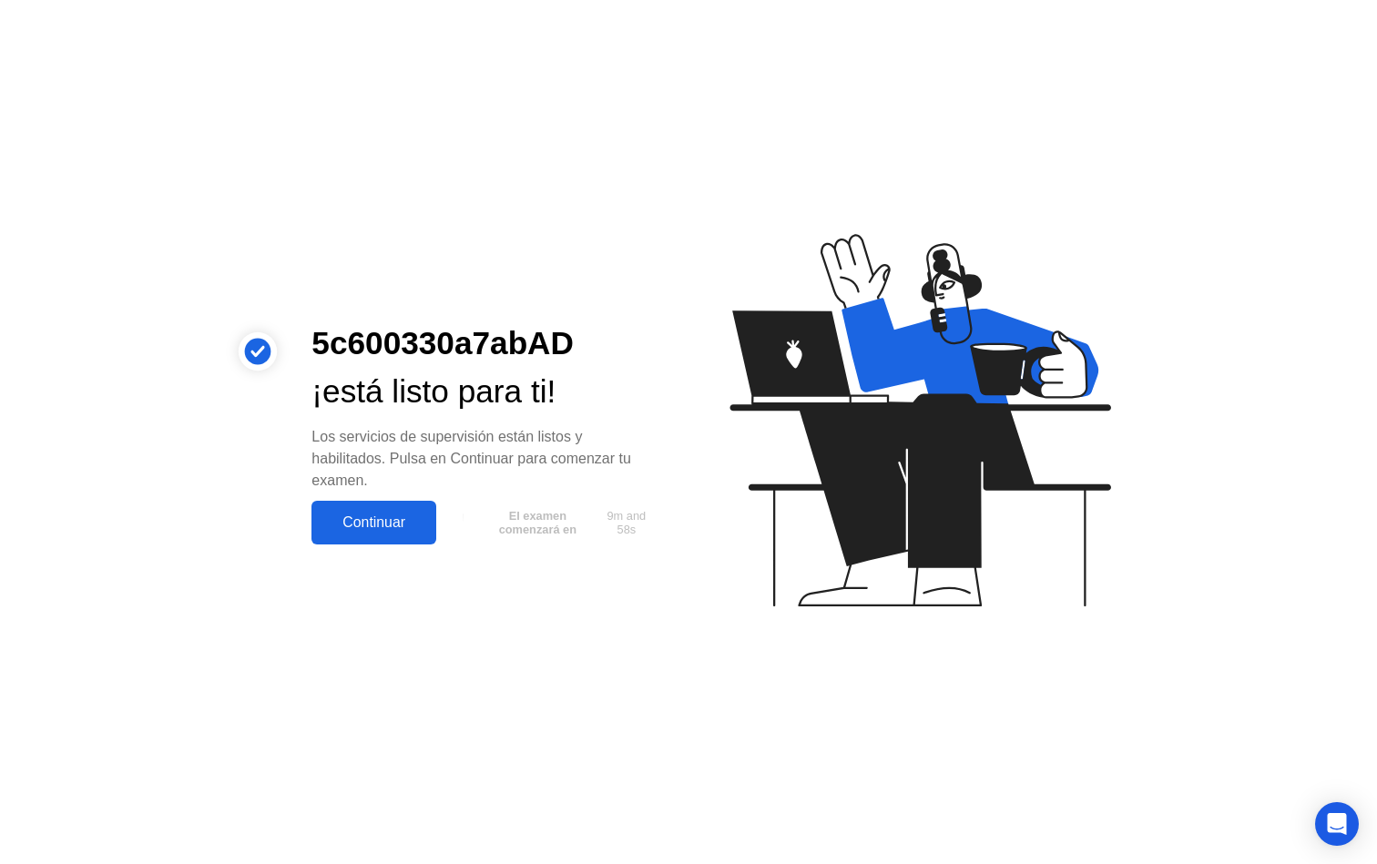
click at [396, 526] on div "Continuar" at bounding box center [374, 522] width 114 height 16
